Goal: Navigation & Orientation: Find specific page/section

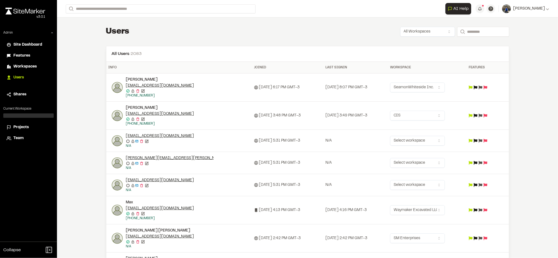
click at [24, 129] on span "Projects" at bounding box center [20, 128] width 15 height 6
